Goal: Information Seeking & Learning: Learn about a topic

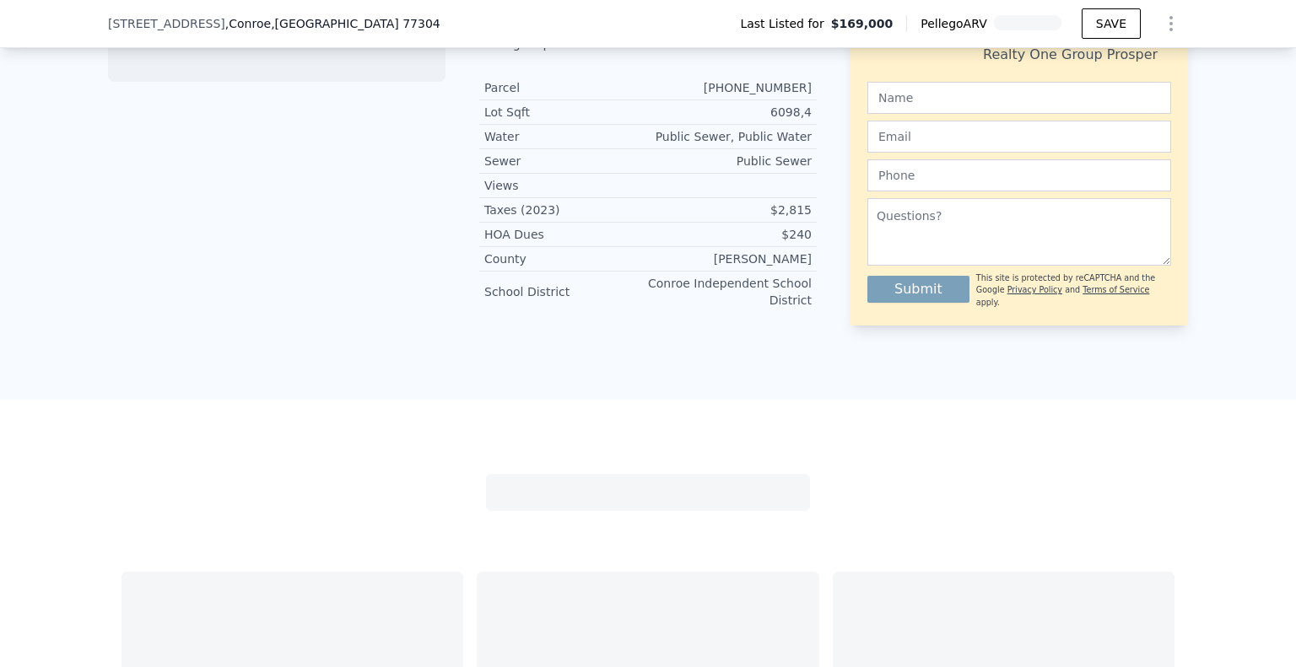
scroll to position [1259, 0]
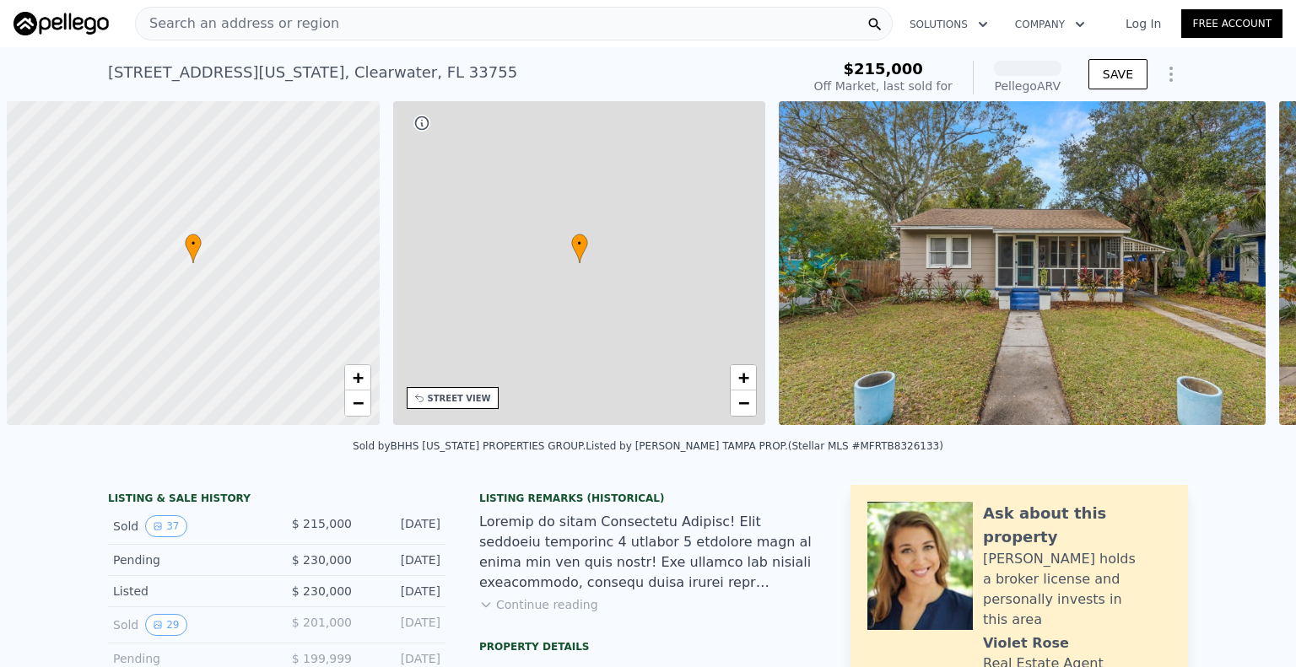
scroll to position [0, 7]
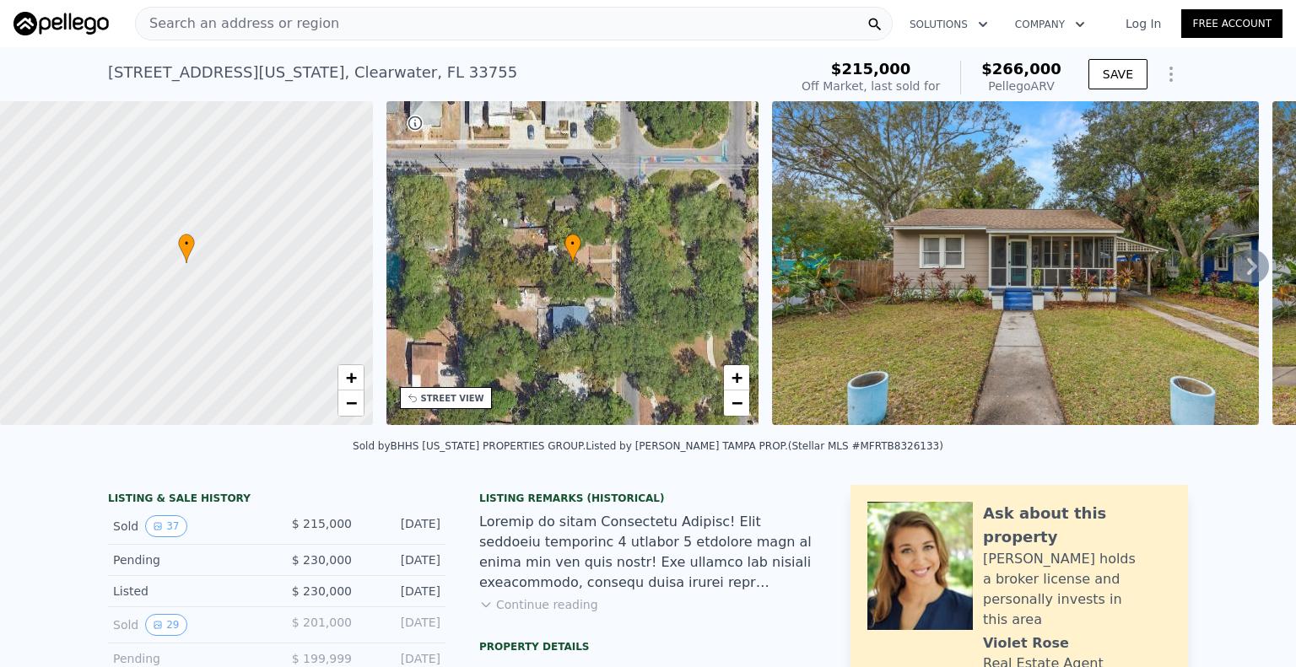
click at [227, 19] on span "Search an address or region" at bounding box center [237, 23] width 203 height 20
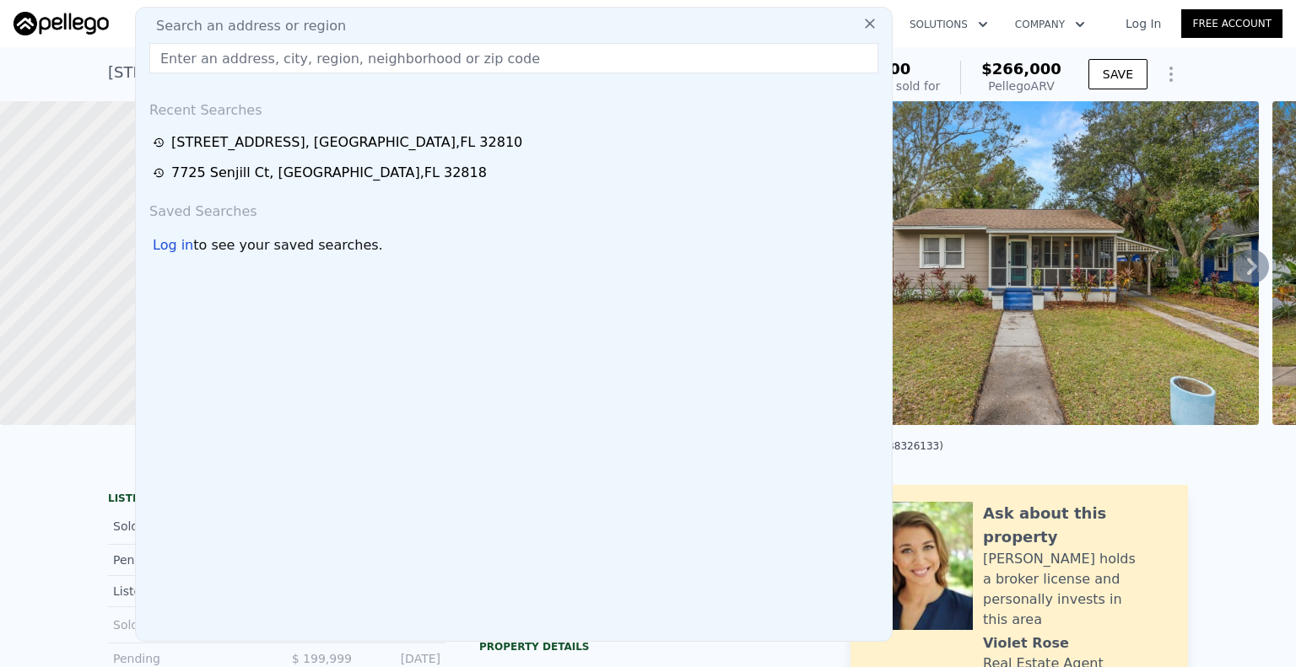
paste input "[STREET_ADDRESS]"
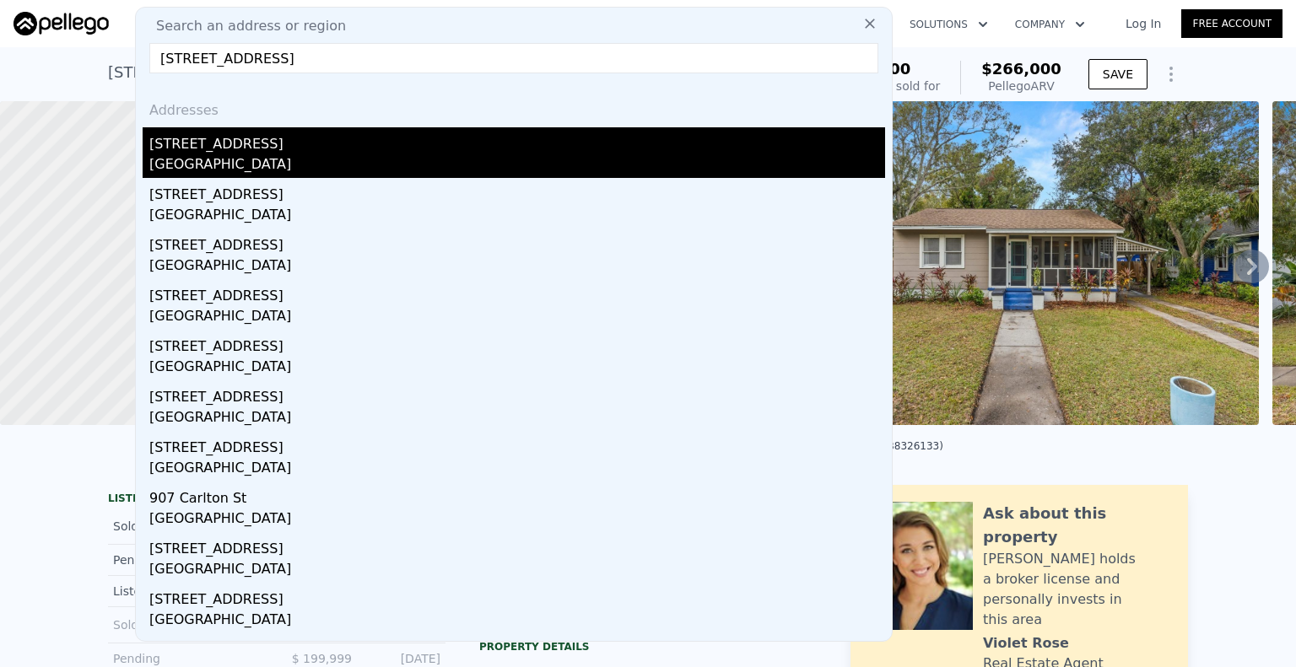
type input "[STREET_ADDRESS]"
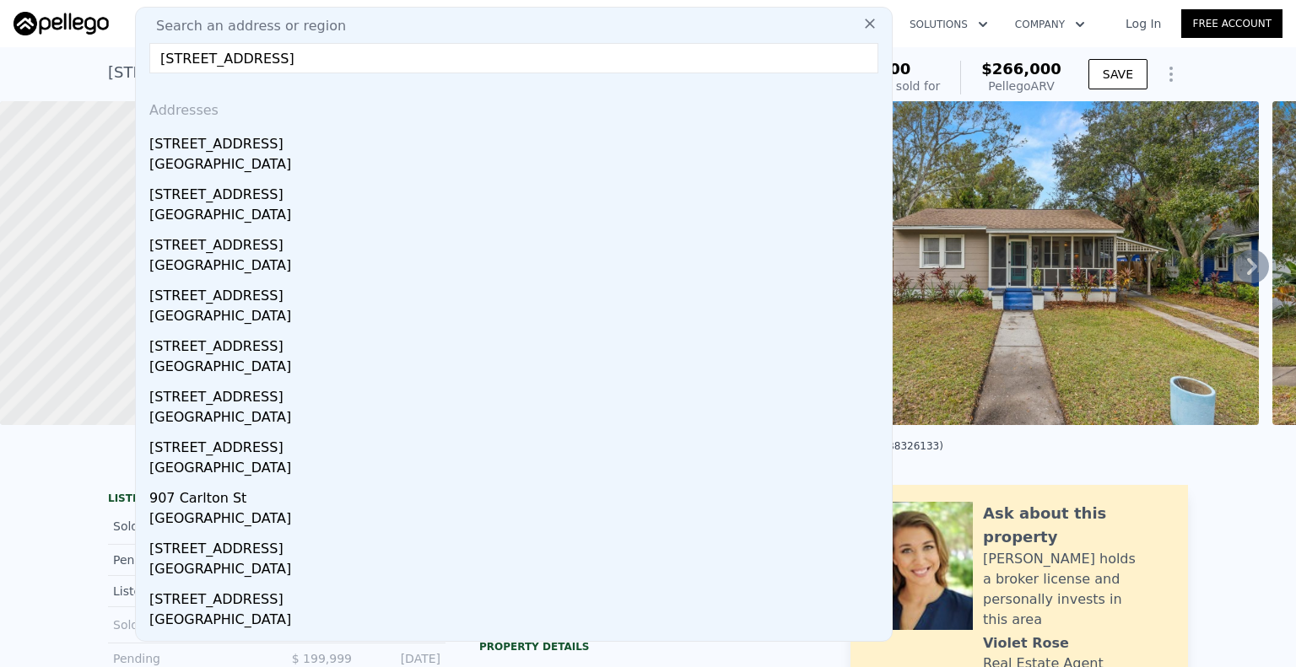
drag, startPoint x: 257, startPoint y: 152, endPoint x: 469, endPoint y: 256, distance: 236.2
click at [257, 152] on div "[STREET_ADDRESS]" at bounding box center [517, 140] width 736 height 27
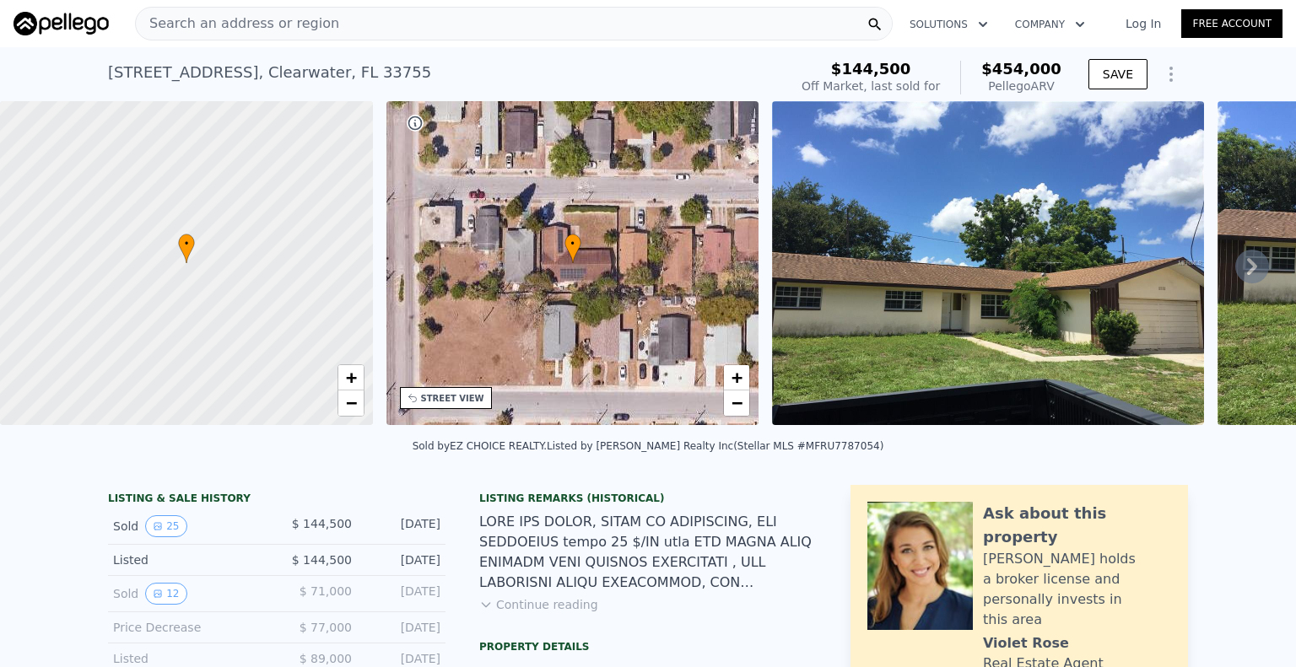
click at [1235, 267] on icon at bounding box center [1252, 267] width 34 height 34
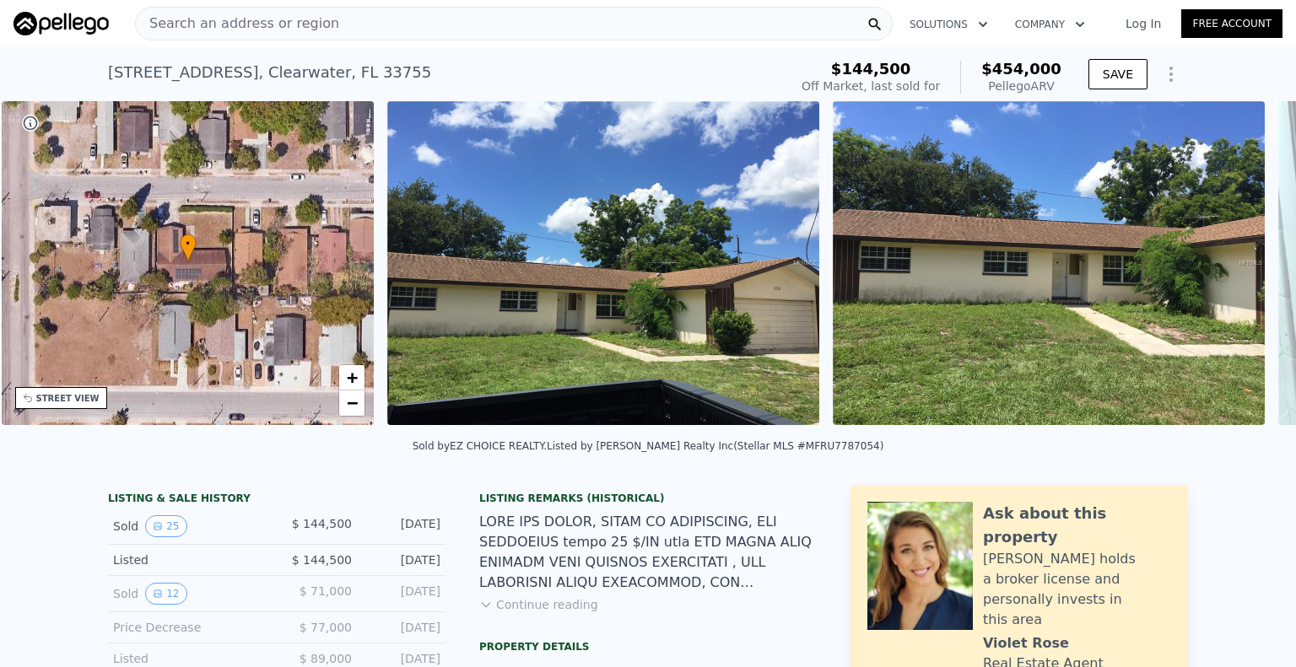
scroll to position [0, 392]
click at [1235, 266] on icon at bounding box center [1252, 267] width 34 height 34
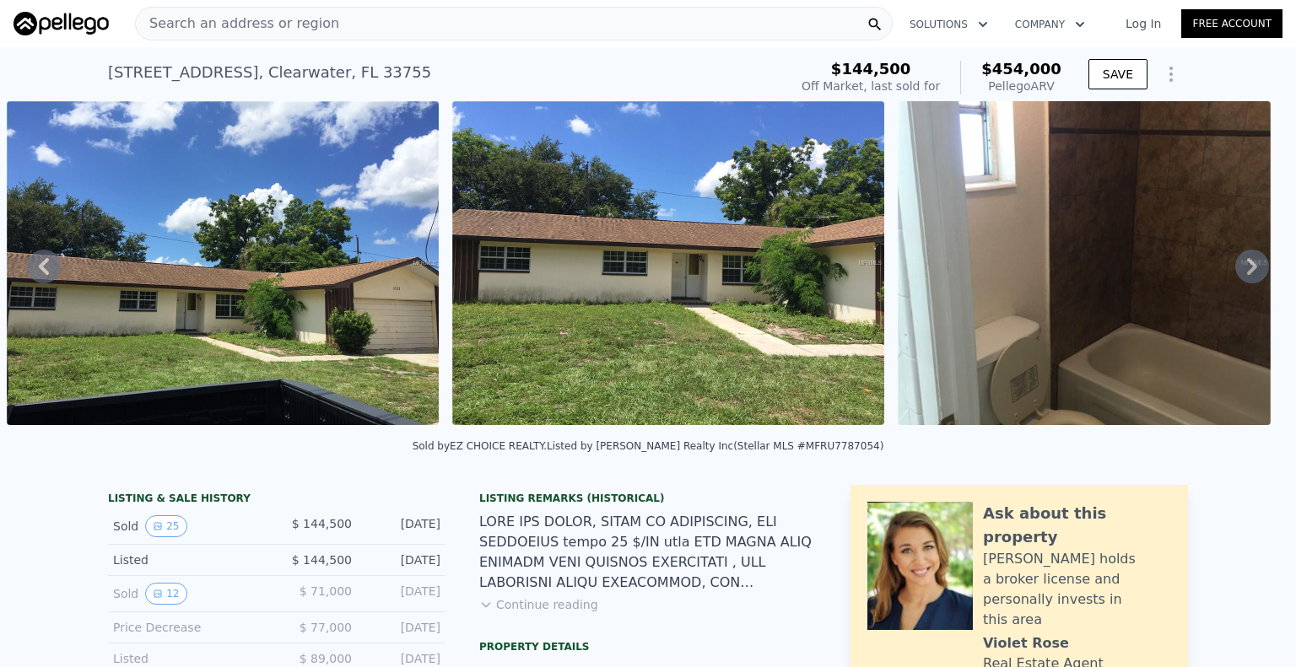
click at [1235, 269] on icon at bounding box center [1252, 267] width 34 height 34
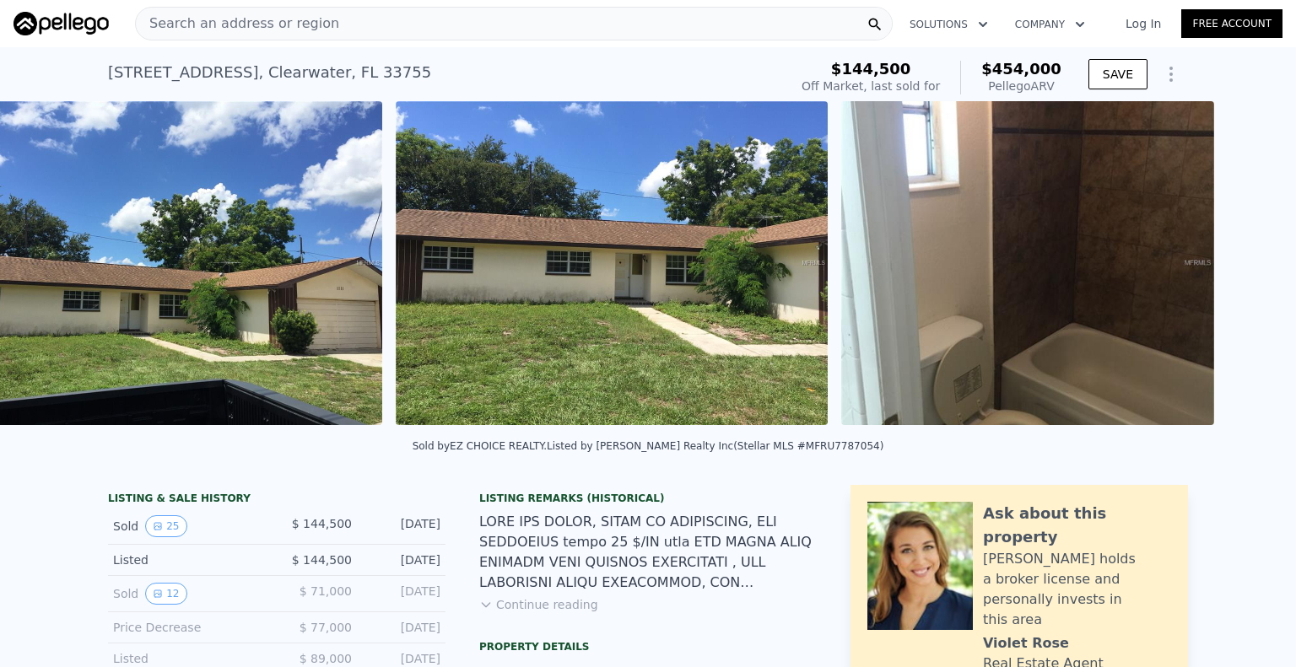
click at [1221, 269] on div at bounding box center [1027, 266] width 386 height 330
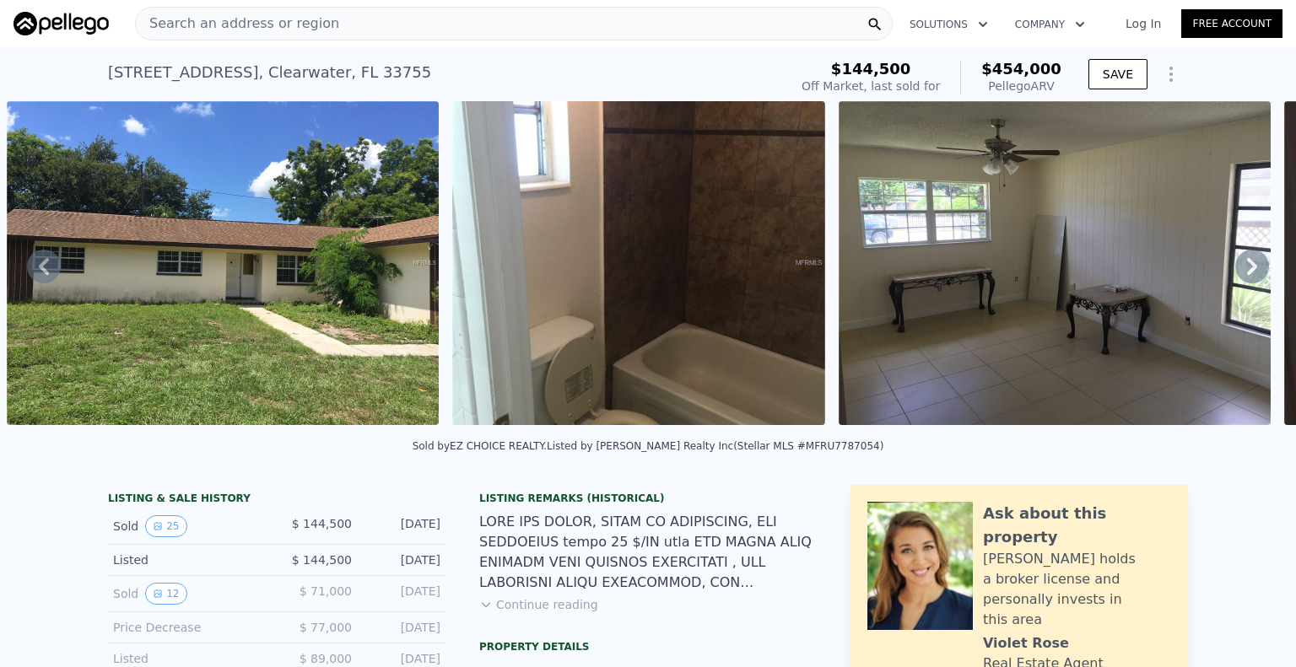
click at [1235, 269] on icon at bounding box center [1252, 267] width 34 height 34
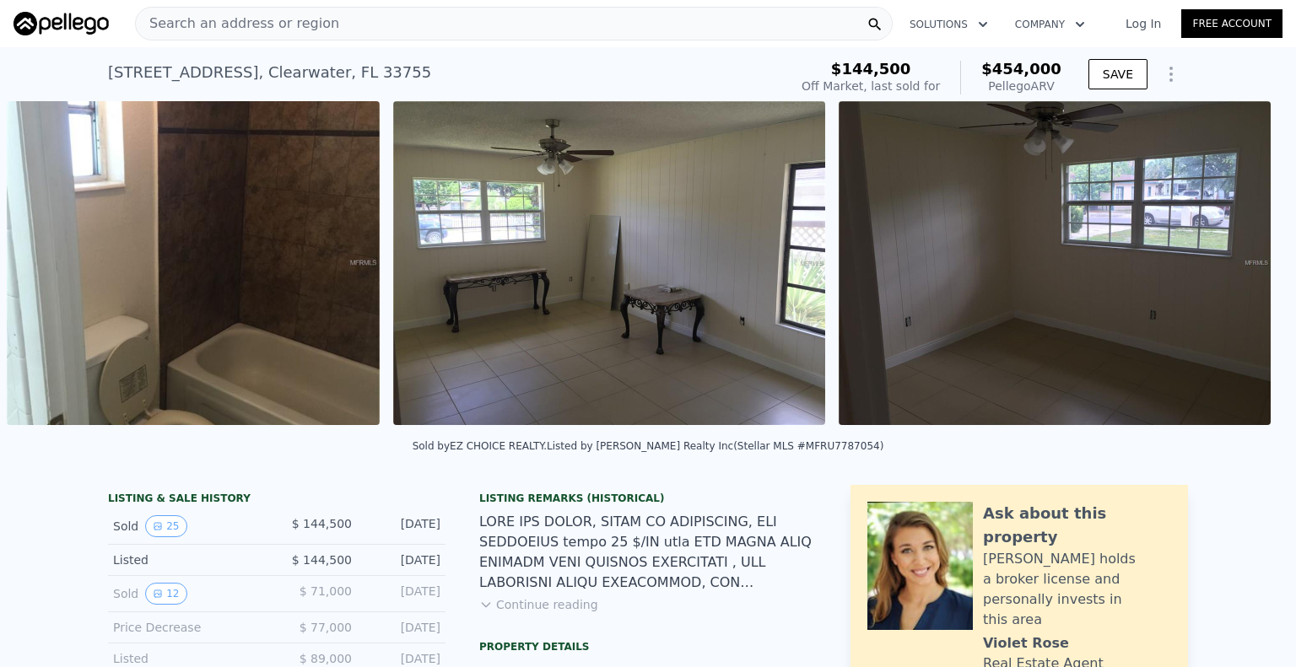
click at [1228, 269] on div "• + − • + − STREET VIEW Loading... SATELLITE VIEW" at bounding box center [648, 266] width 1296 height 330
click at [1235, 269] on icon at bounding box center [1252, 267] width 34 height 34
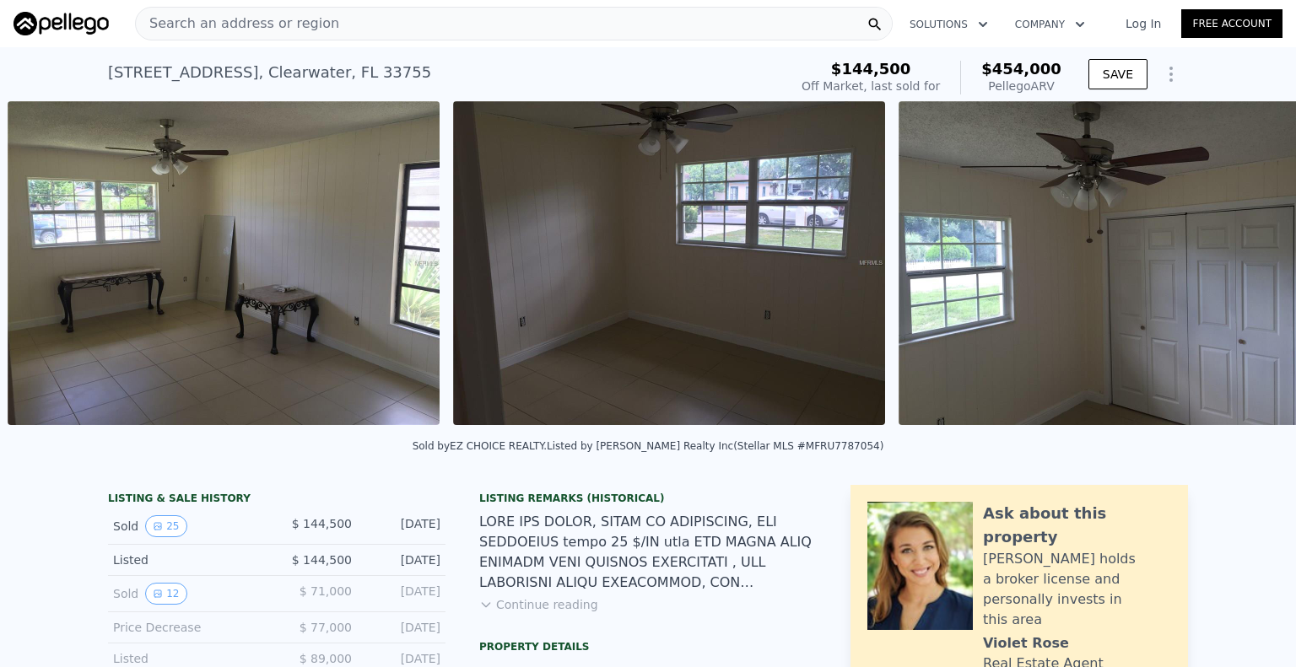
scroll to position [0, 2049]
click at [51, 269] on icon at bounding box center [44, 267] width 34 height 34
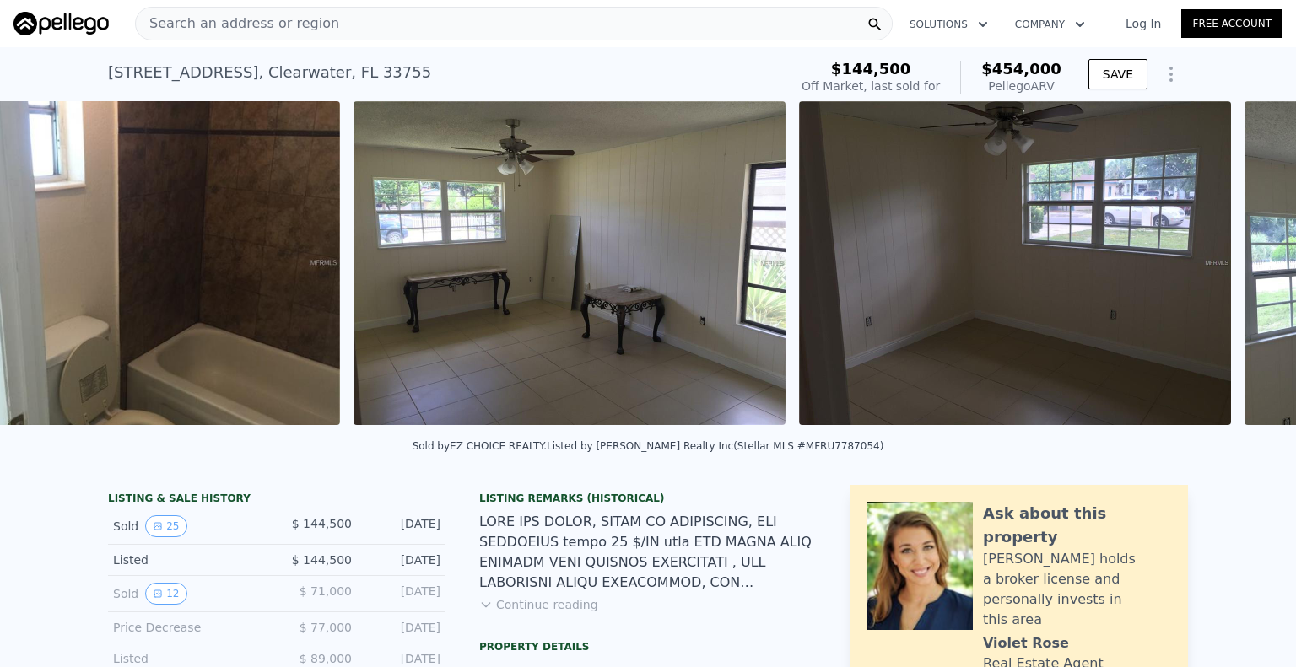
scroll to position [0, 1663]
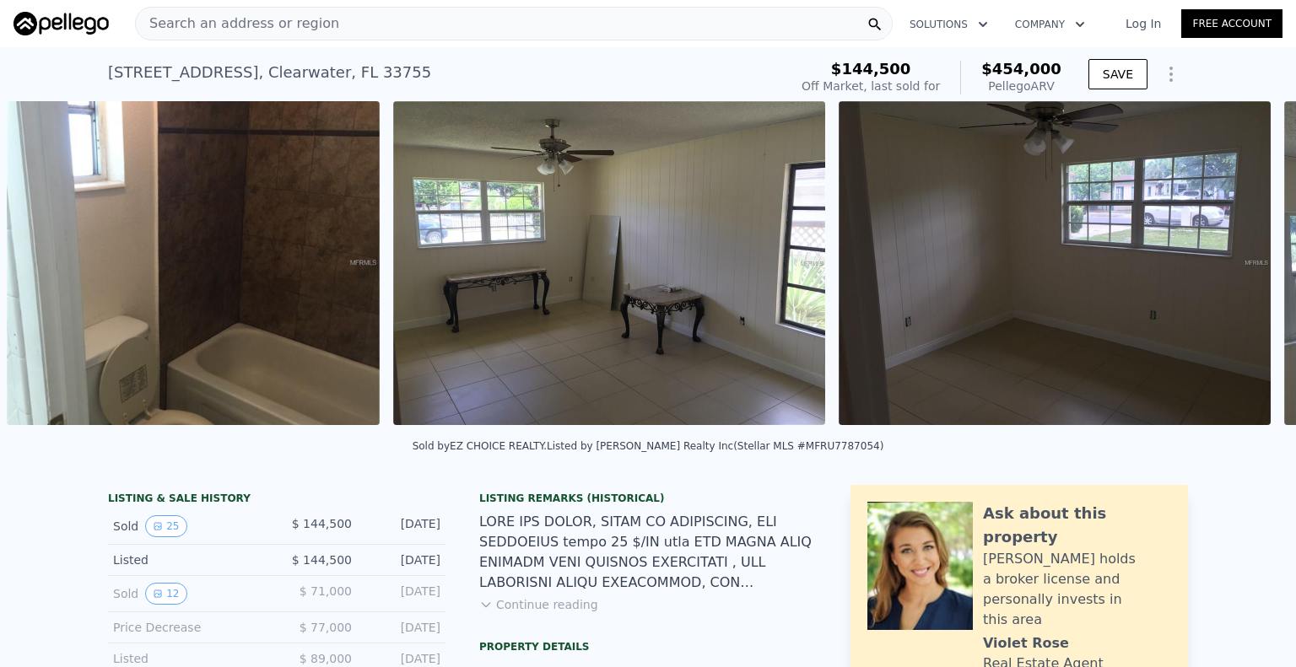
click at [51, 269] on img at bounding box center [193, 263] width 373 height 324
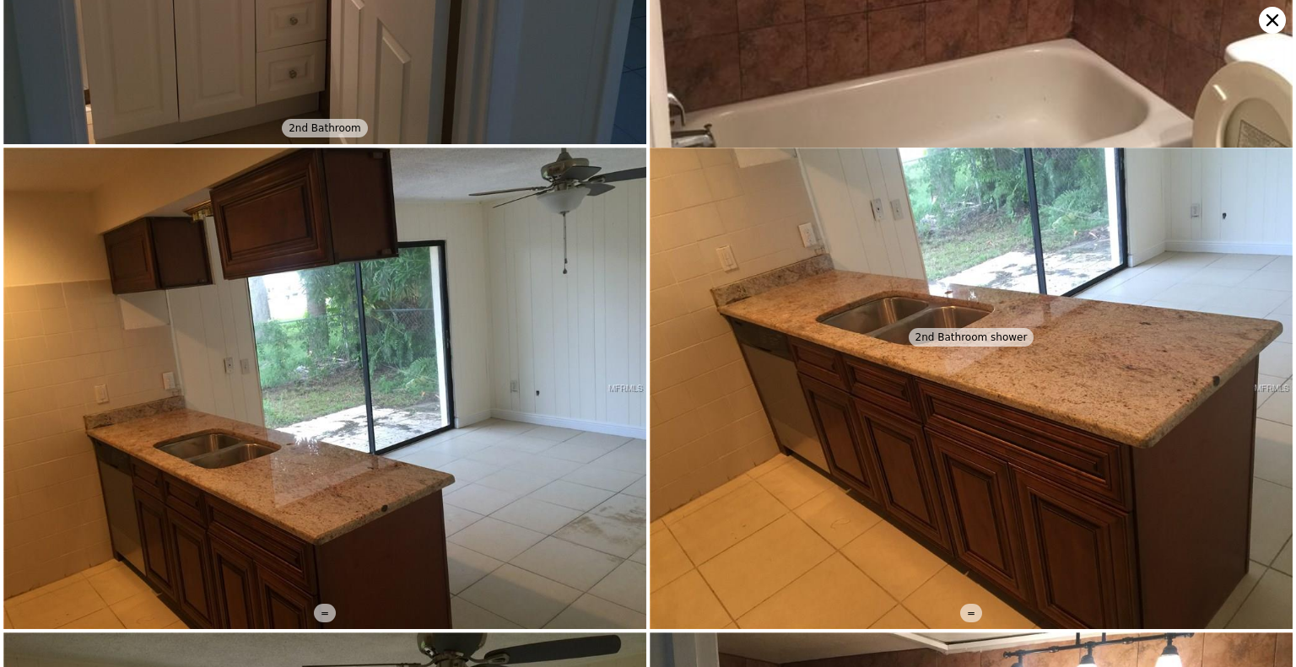
scroll to position [4978, 0]
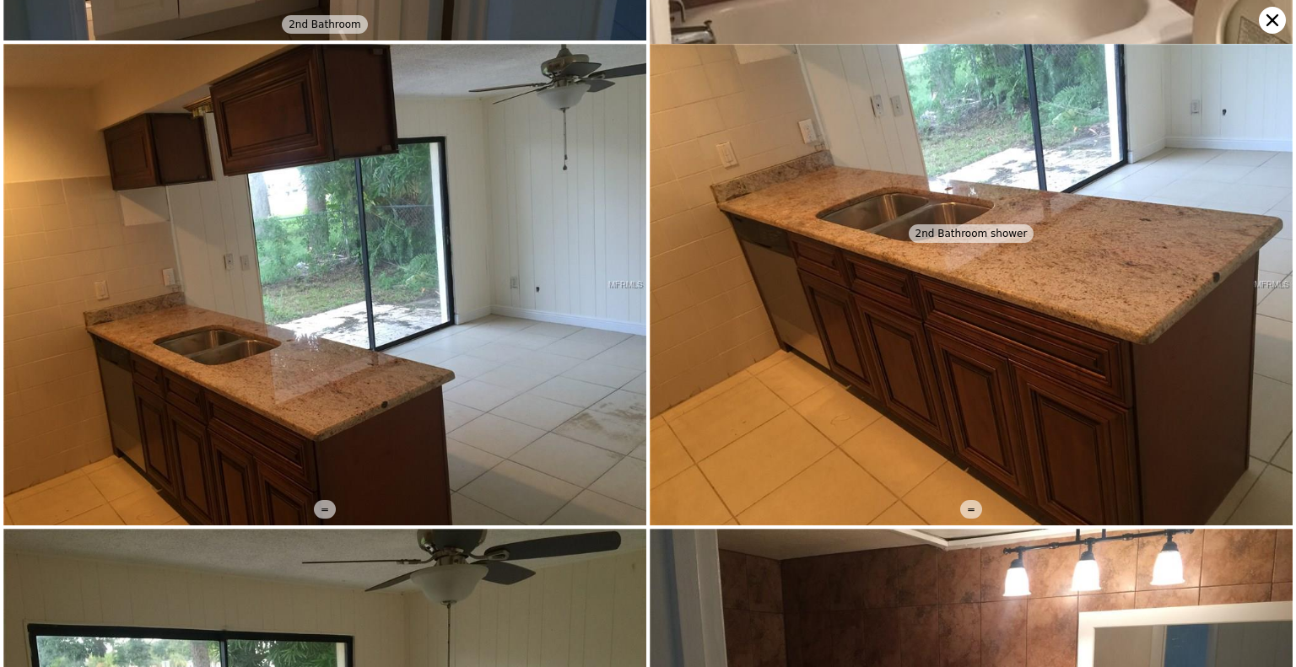
click at [1261, 27] on icon at bounding box center [1272, 20] width 27 height 27
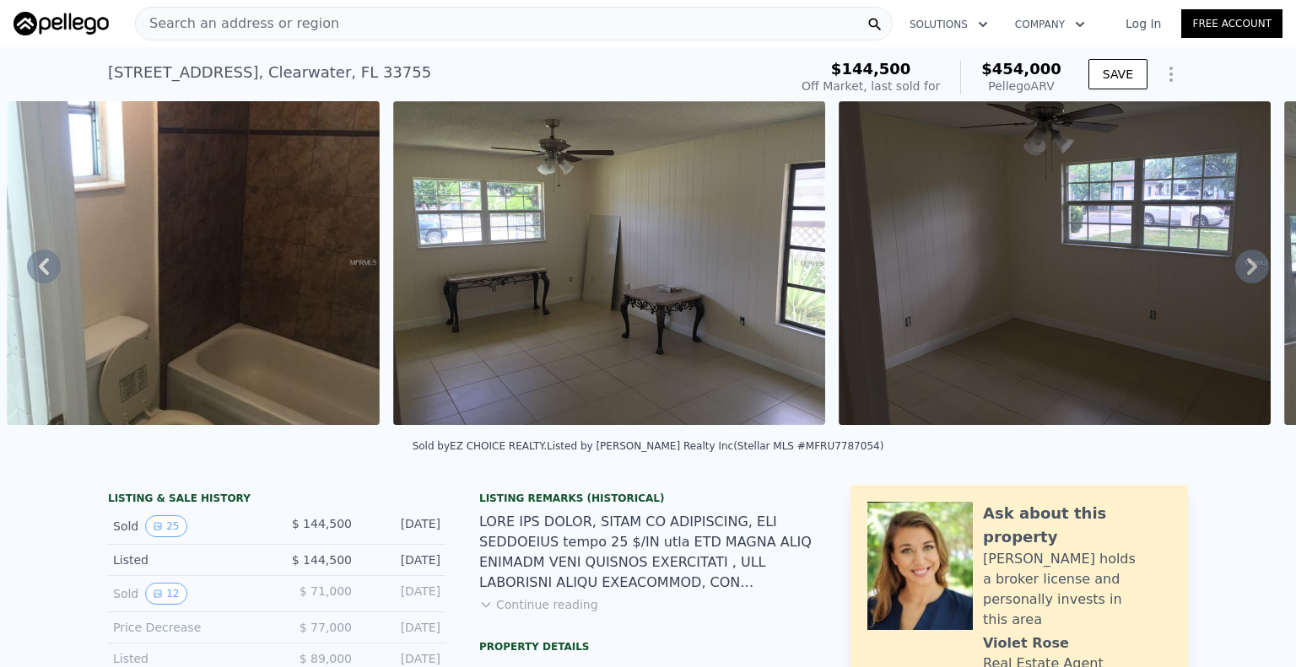
click at [54, 280] on icon at bounding box center [44, 267] width 34 height 34
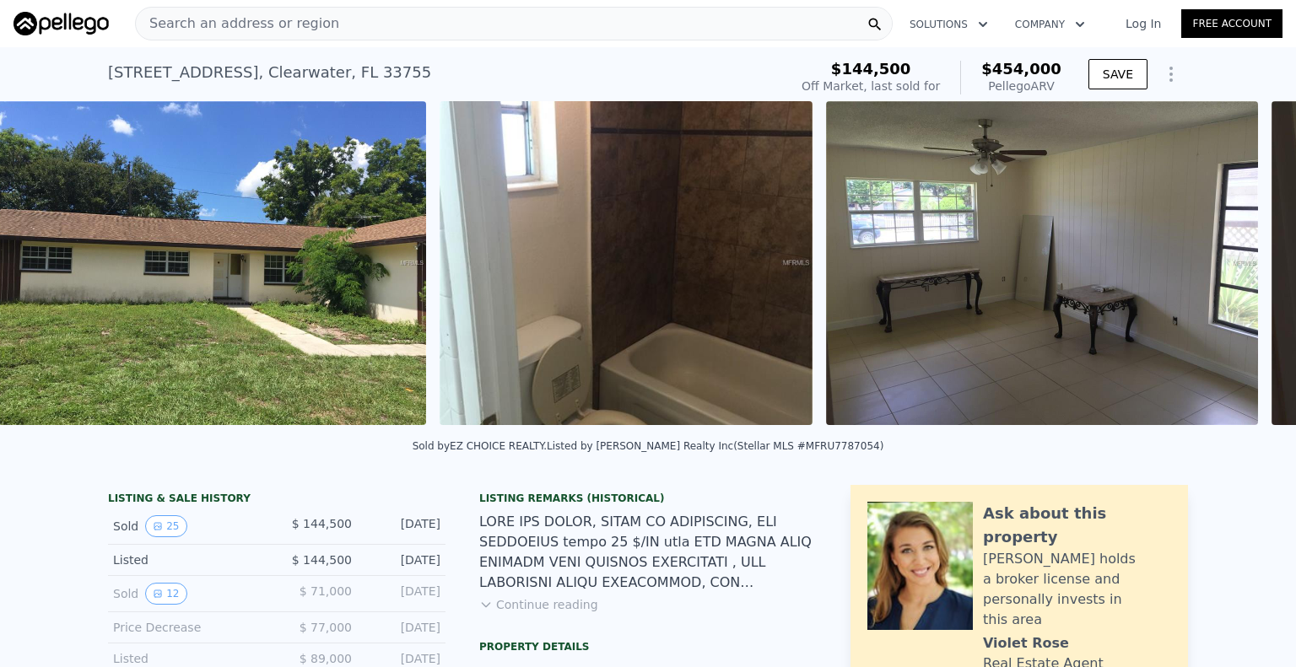
scroll to position [0, 1218]
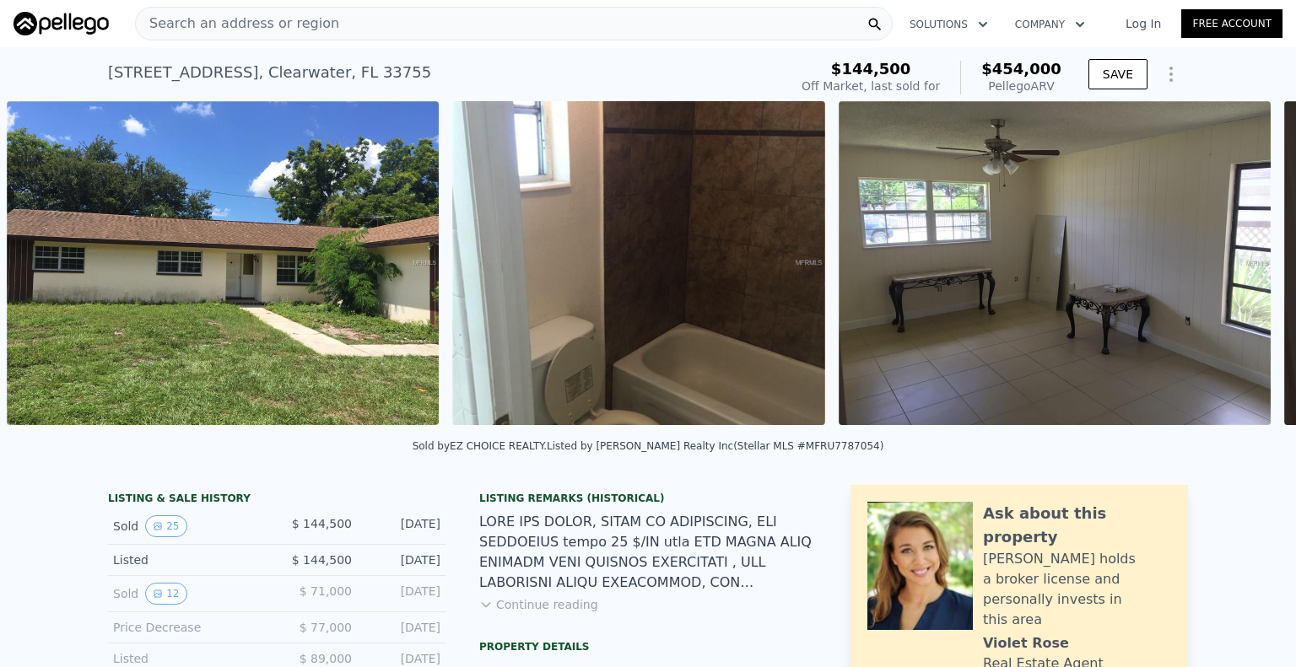
click at [54, 280] on img at bounding box center [223, 263] width 432 height 324
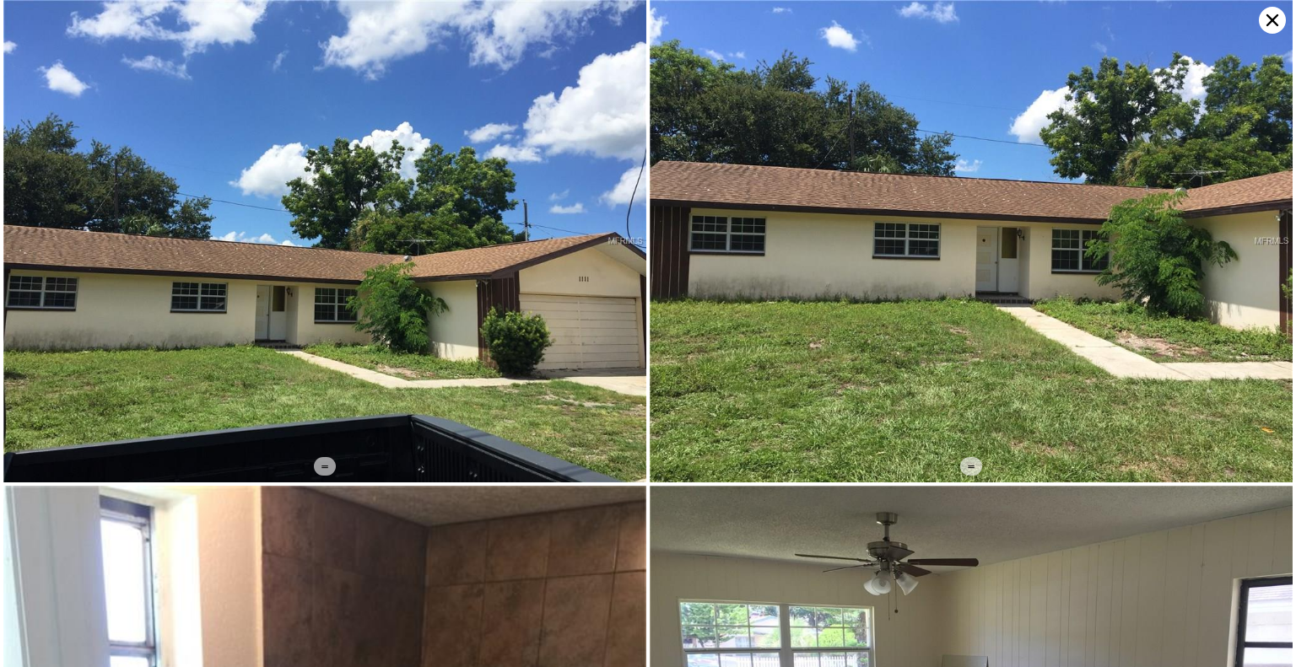
click at [1274, 30] on icon at bounding box center [1272, 20] width 27 height 27
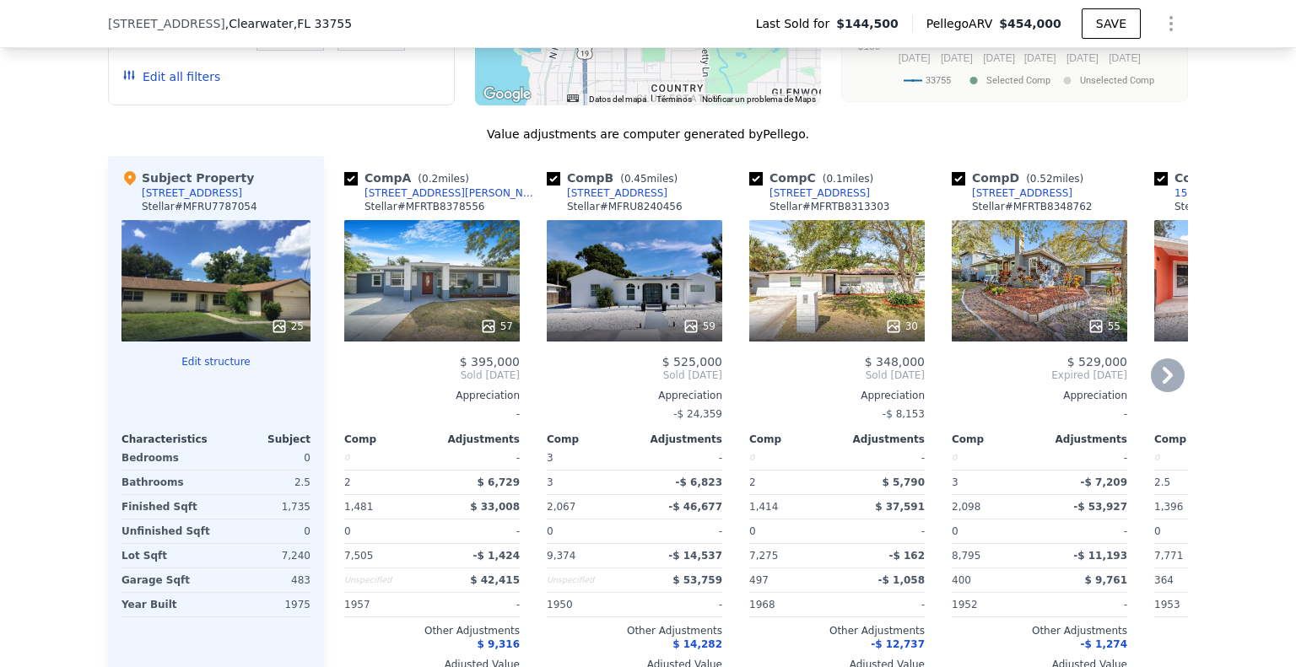
scroll to position [1512, 0]
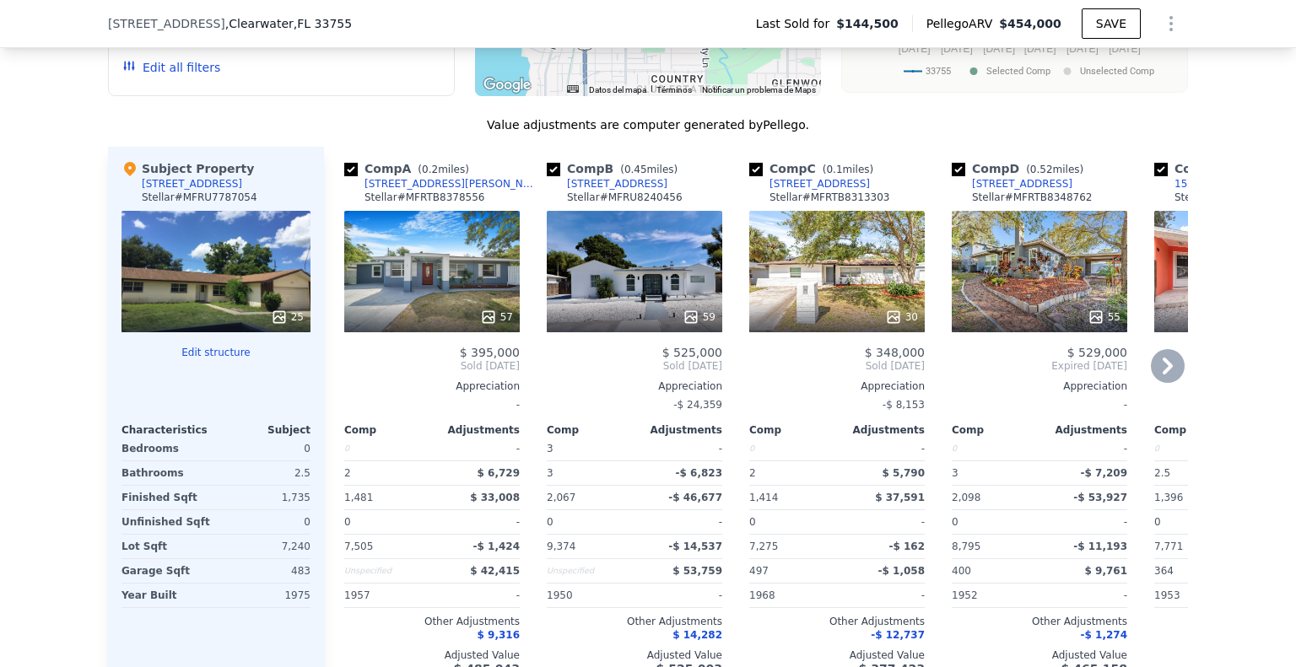
click at [627, 242] on div "59" at bounding box center [634, 271] width 175 height 121
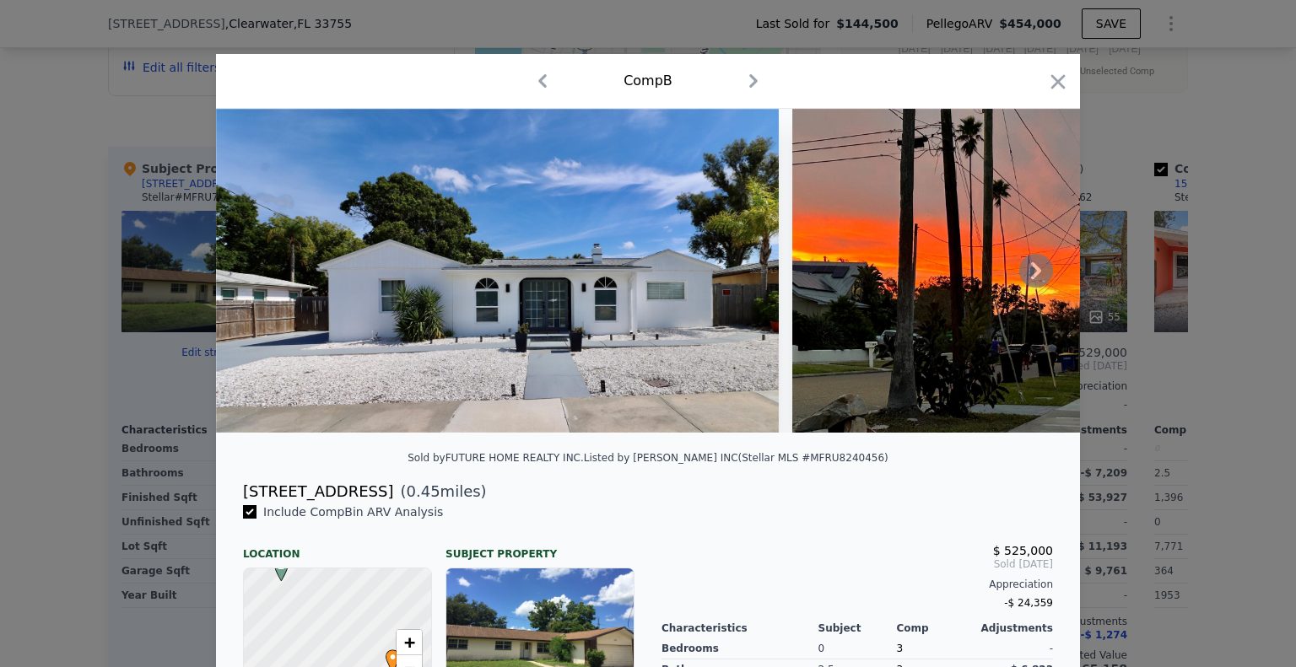
click at [1040, 280] on icon at bounding box center [1036, 271] width 34 height 34
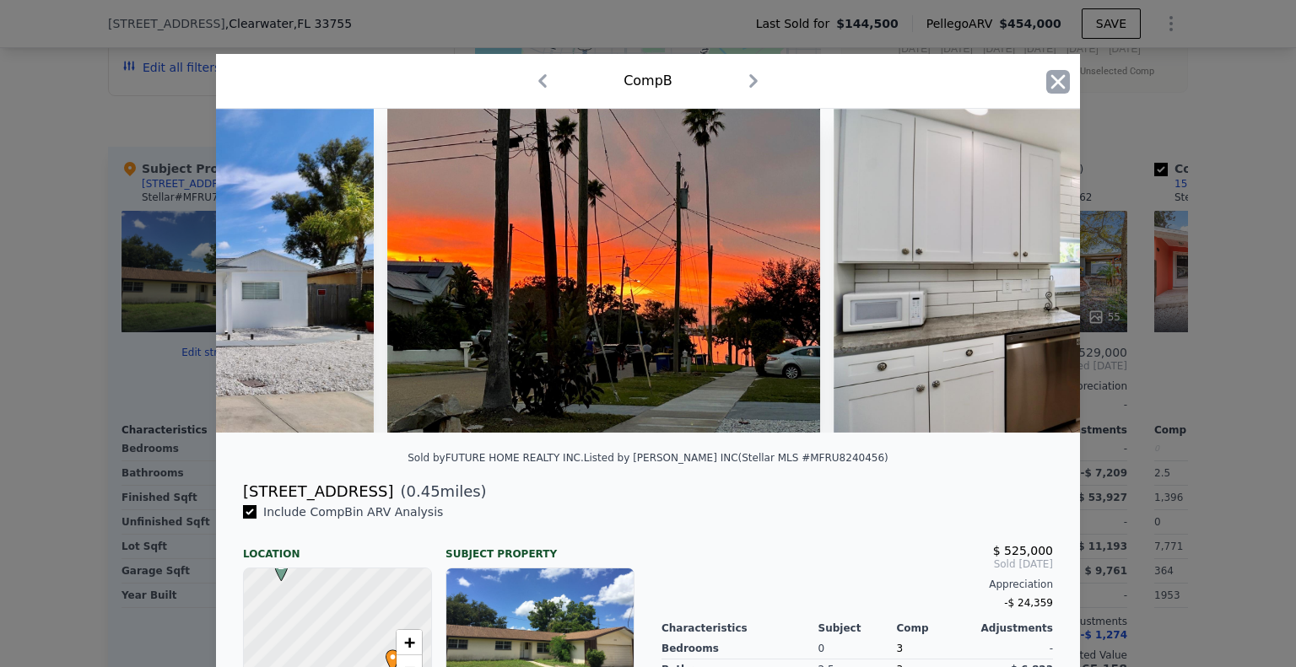
click at [1052, 76] on icon "button" at bounding box center [1058, 82] width 24 height 24
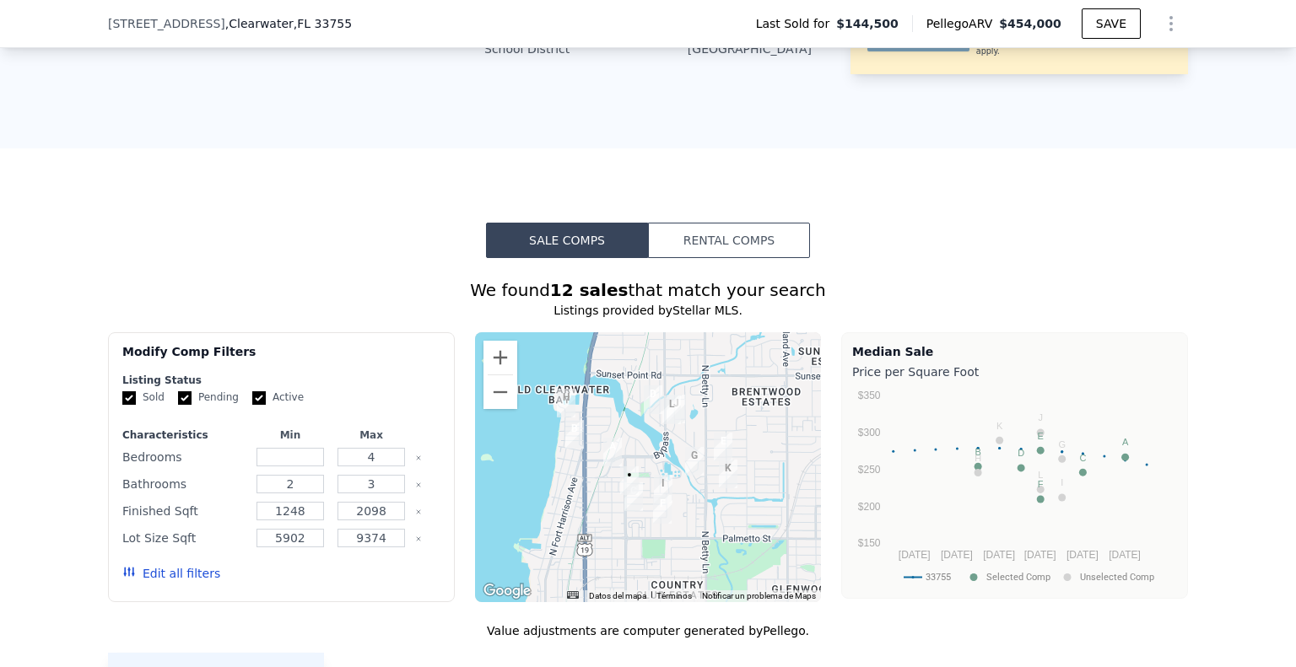
click at [756, 223] on button "Rental Comps" at bounding box center [729, 240] width 162 height 35
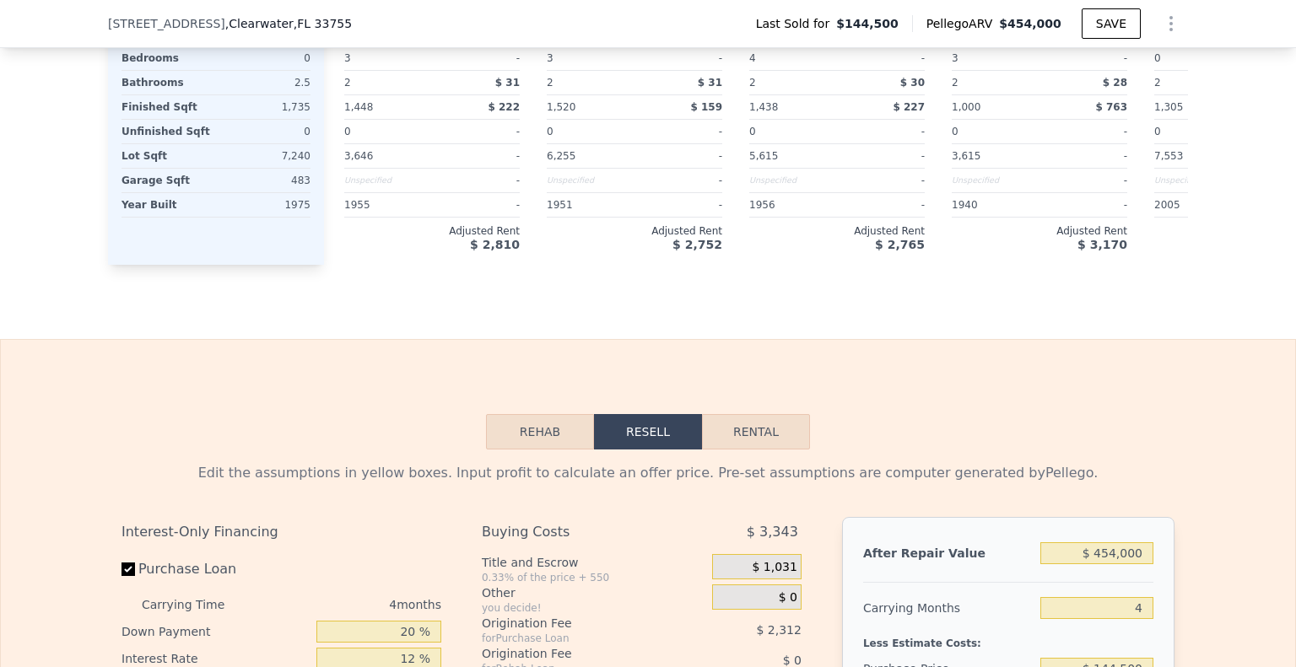
scroll to position [1849, 0]
click at [771, 413] on button "Rental" at bounding box center [756, 430] width 108 height 35
select select "30"
